Goal: Find contact information: Find contact information

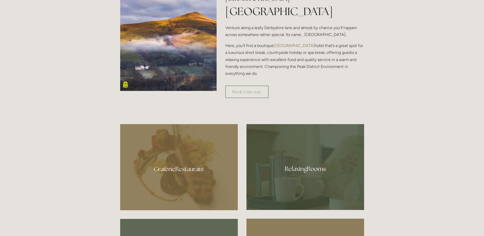
scroll to position [281, 0]
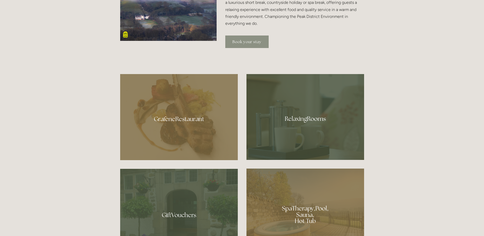
click at [246, 43] on link "Book your stay" at bounding box center [246, 41] width 43 height 12
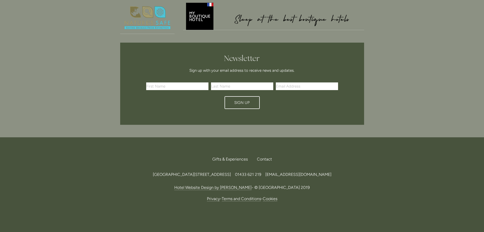
scroll to position [1064, 0]
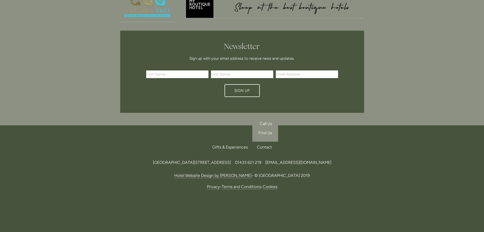
click at [267, 145] on div "Contact" at bounding box center [262, 147] width 19 height 11
drag, startPoint x: 323, startPoint y: 115, endPoint x: 322, endPoint y: 118, distance: 3.6
click at [323, 115] on div "Newsletter Sign up with your email address to receive news and updates. First N…" at bounding box center [242, 71] width 252 height 91
click at [331, 163] on span "[EMAIL_ADDRESS][DOMAIN_NAME]" at bounding box center [298, 162] width 66 height 5
drag, startPoint x: 358, startPoint y: 162, endPoint x: 308, endPoint y: 163, distance: 49.2
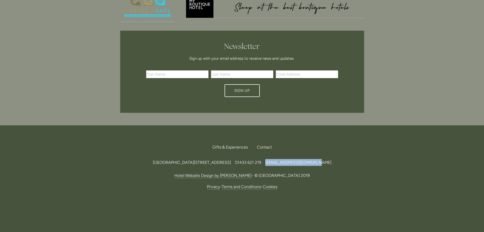
click at [308, 163] on div "Losehill House Hotel & Spa, Losehill Lane, Edale Road, S33 6AF, United Kingdom …" at bounding box center [242, 162] width 244 height 7
copy span "[EMAIL_ADDRESS][DOMAIN_NAME]"
click at [435, 101] on div "Losehill House Hotel & Spa, Losehill Lane, Edale Road, S33 6AF 01433 621 219 in…" at bounding box center [242, 29] width 484 height 194
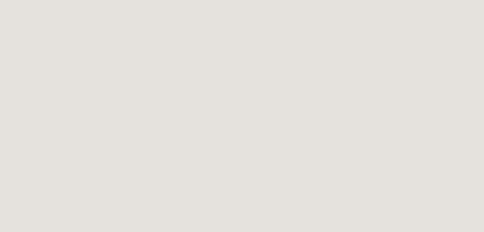
scroll to position [196, 0]
